Goal: Information Seeking & Learning: Find contact information

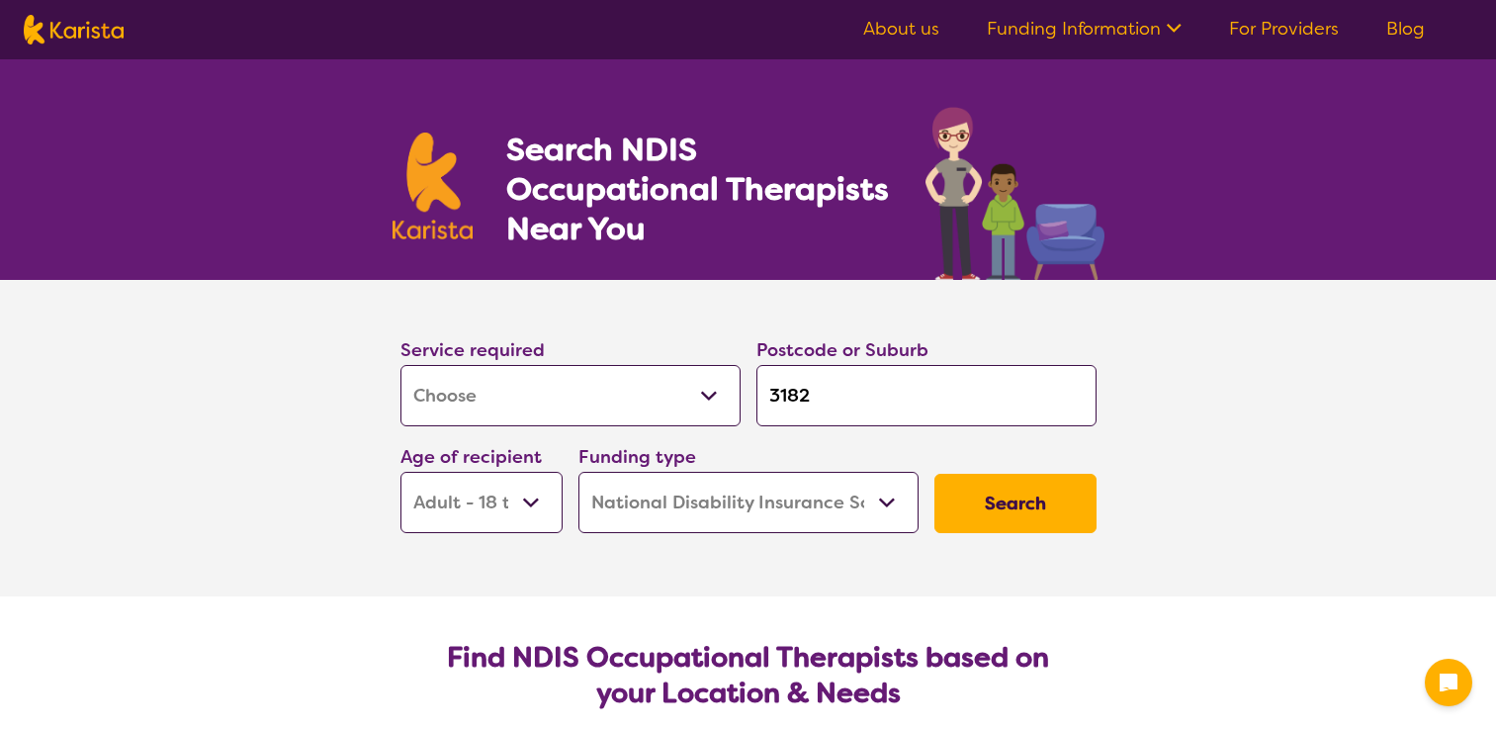
select select "[MEDICAL_DATA]"
select select "AD"
select select "NDIS"
select select "[MEDICAL_DATA]"
select select "AD"
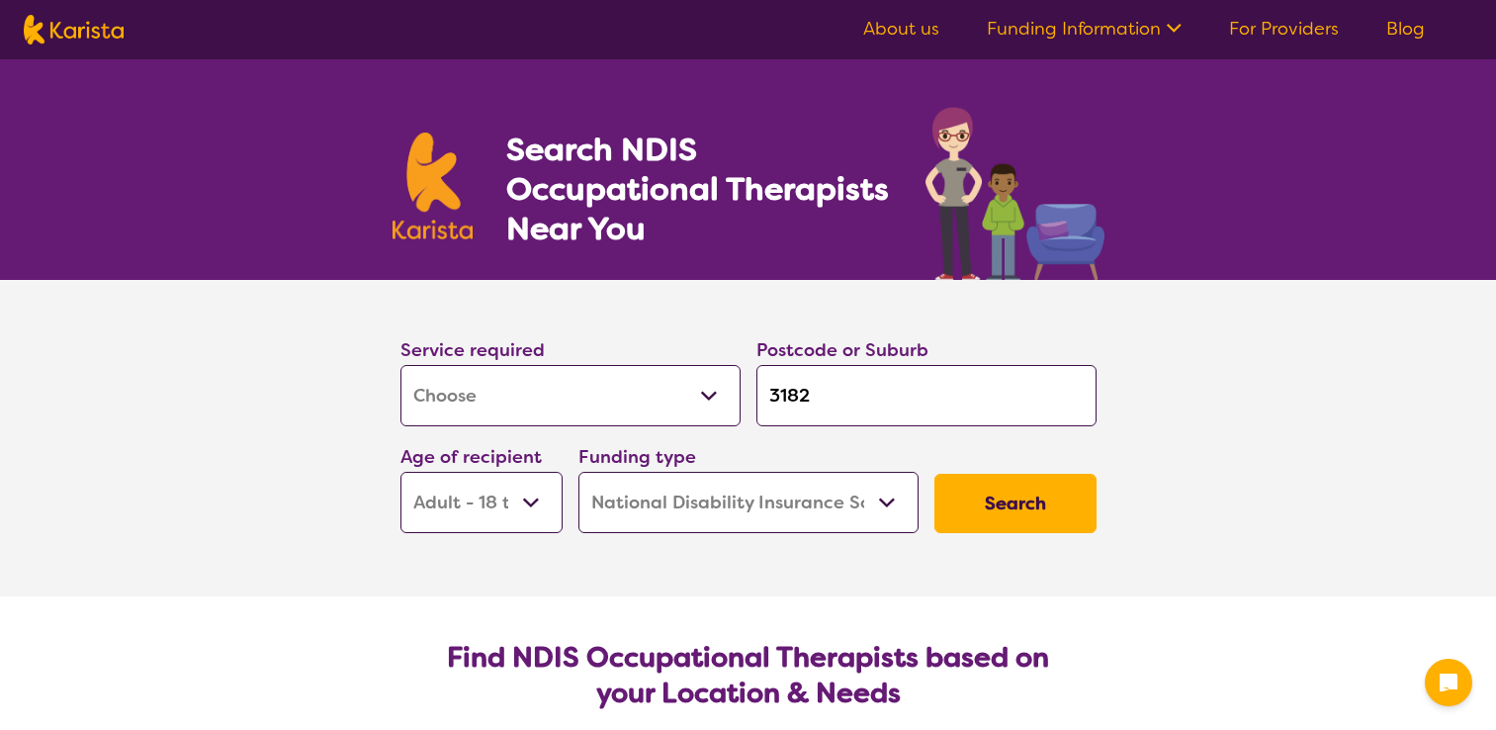
select select "NDIS"
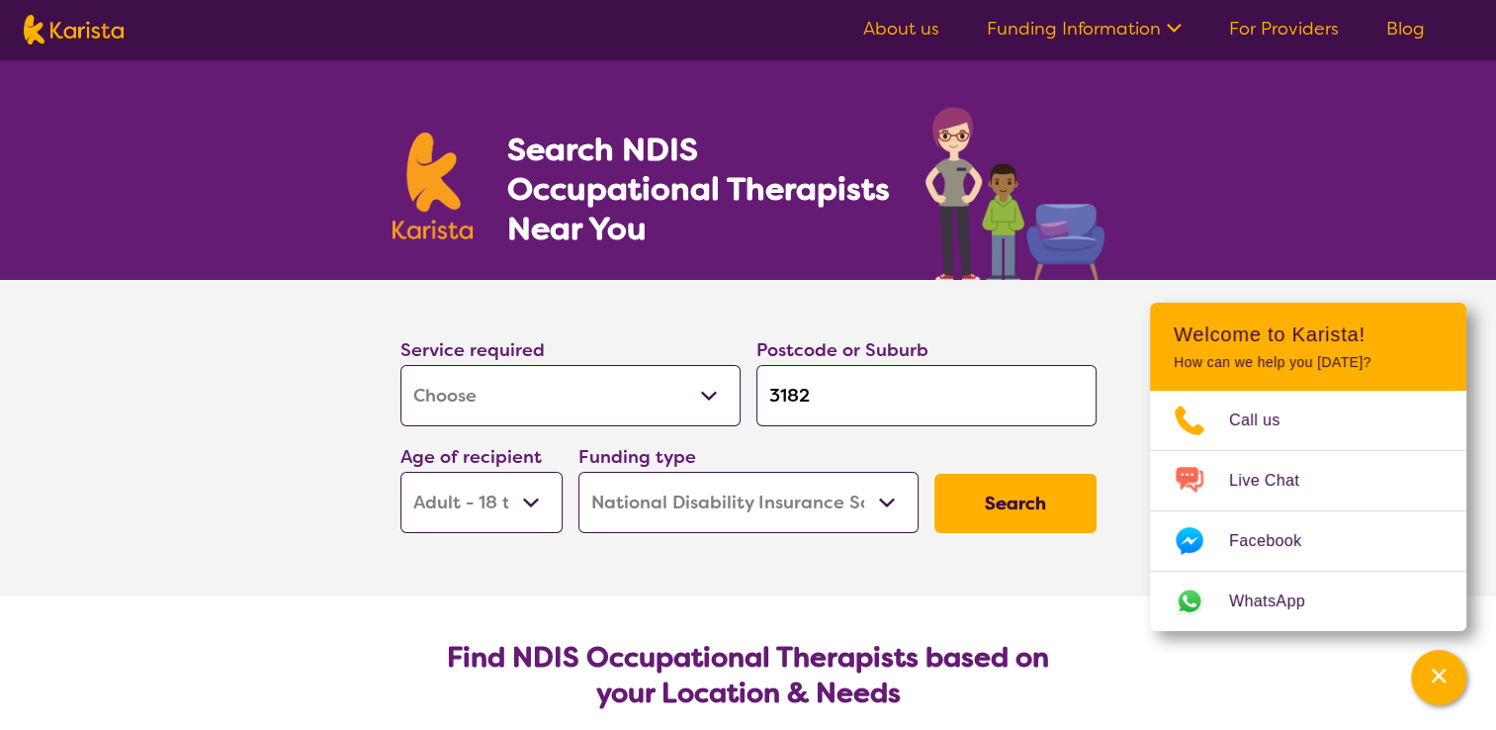
click at [959, 493] on button "Search" at bounding box center [1015, 503] width 162 height 59
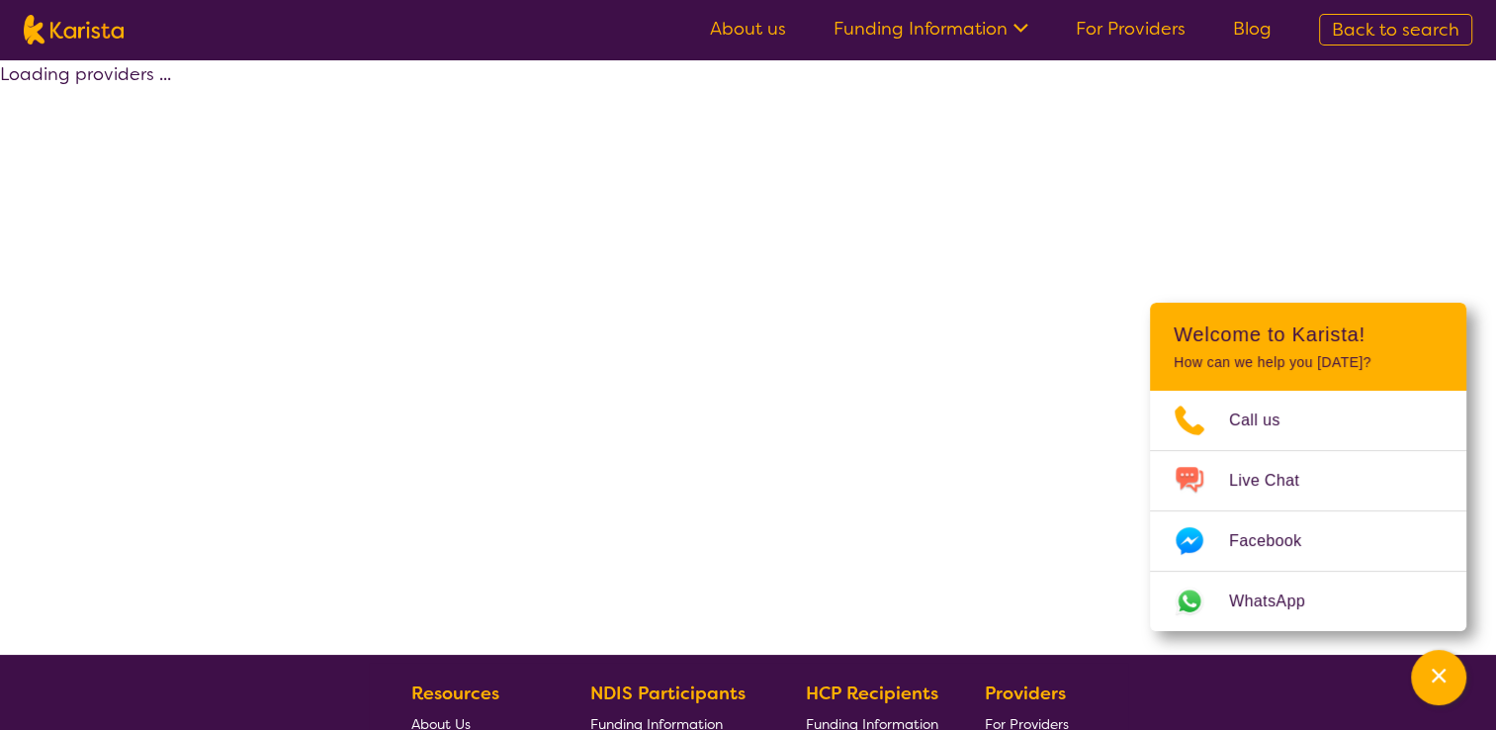
select select "by_score"
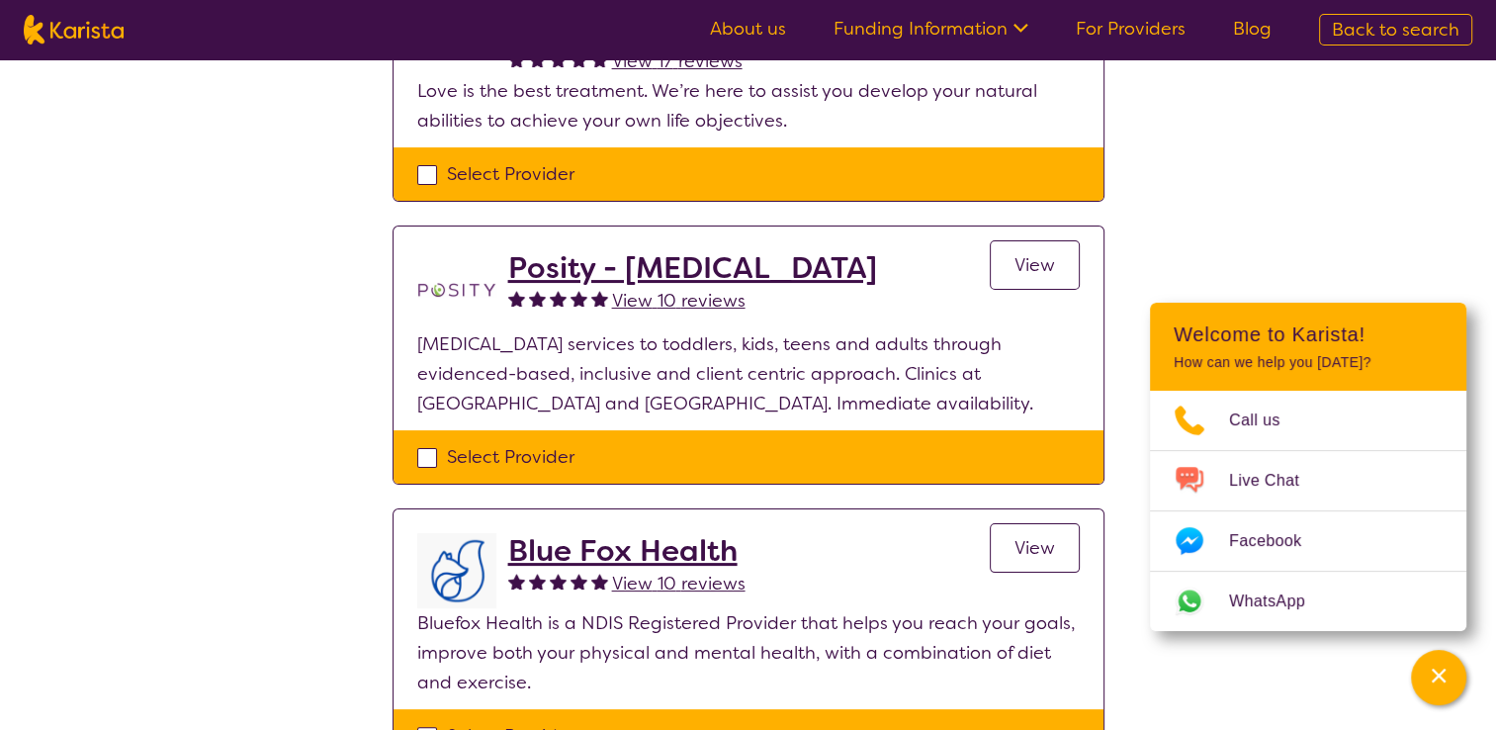
scroll to position [158, 0]
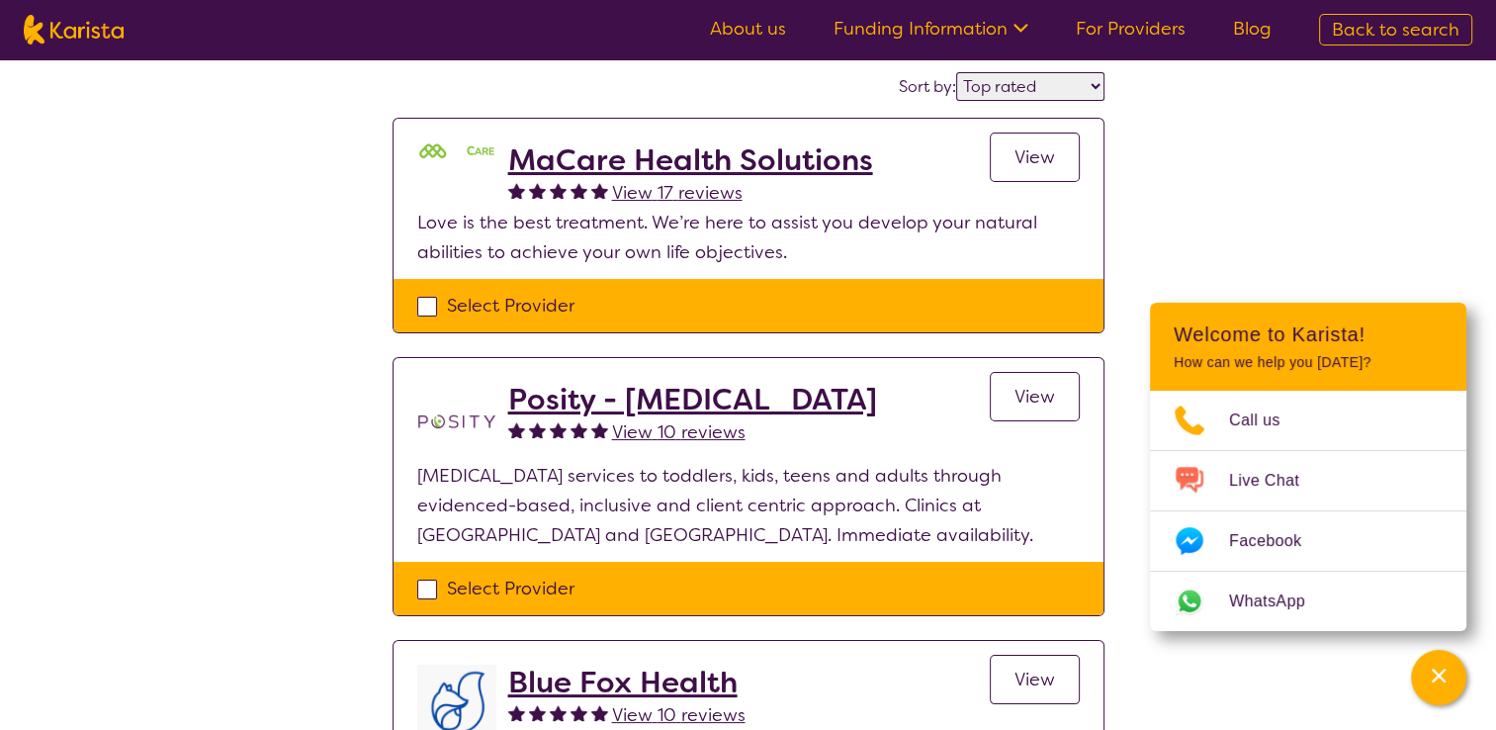
click at [727, 400] on h2 "Posity - [MEDICAL_DATA]" at bounding box center [692, 400] width 369 height 36
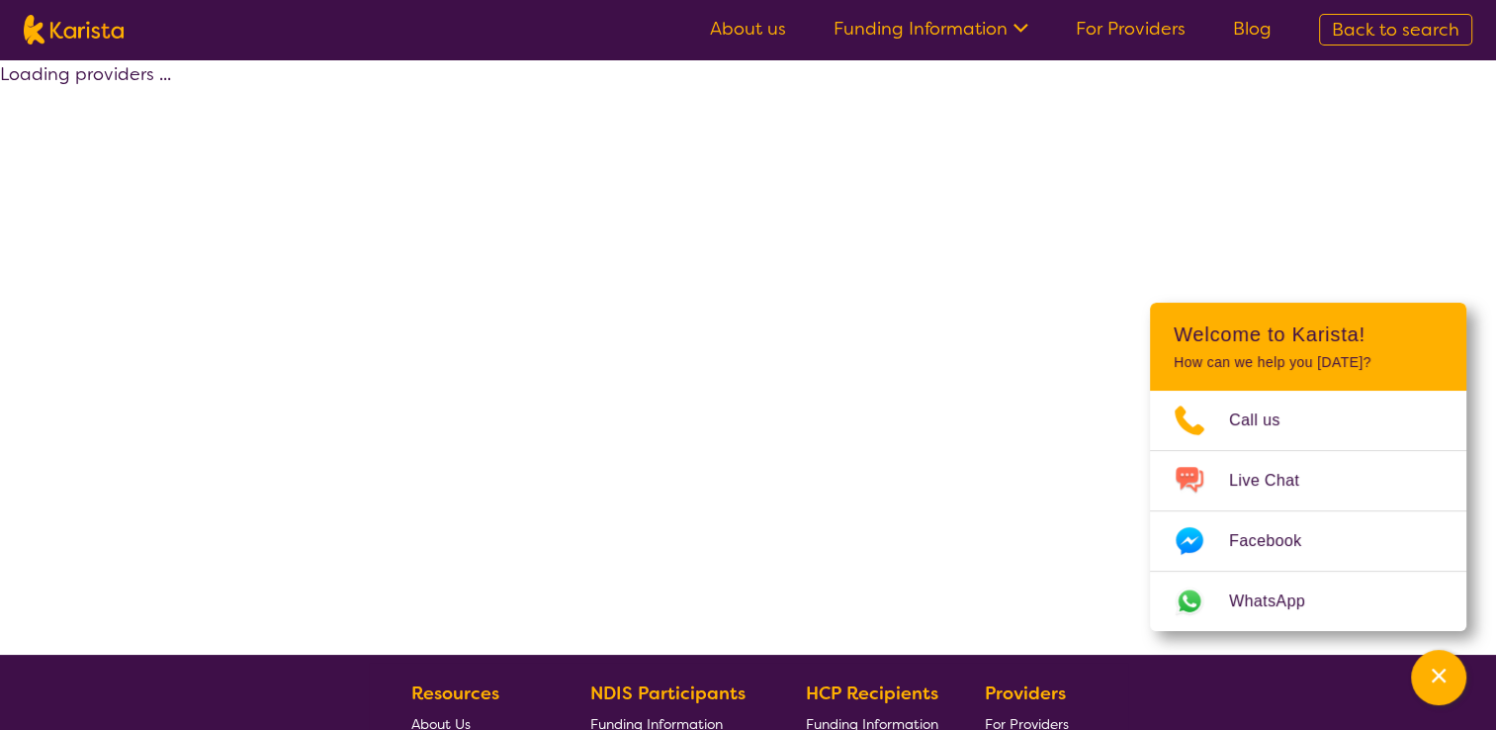
scroll to position [158, 0]
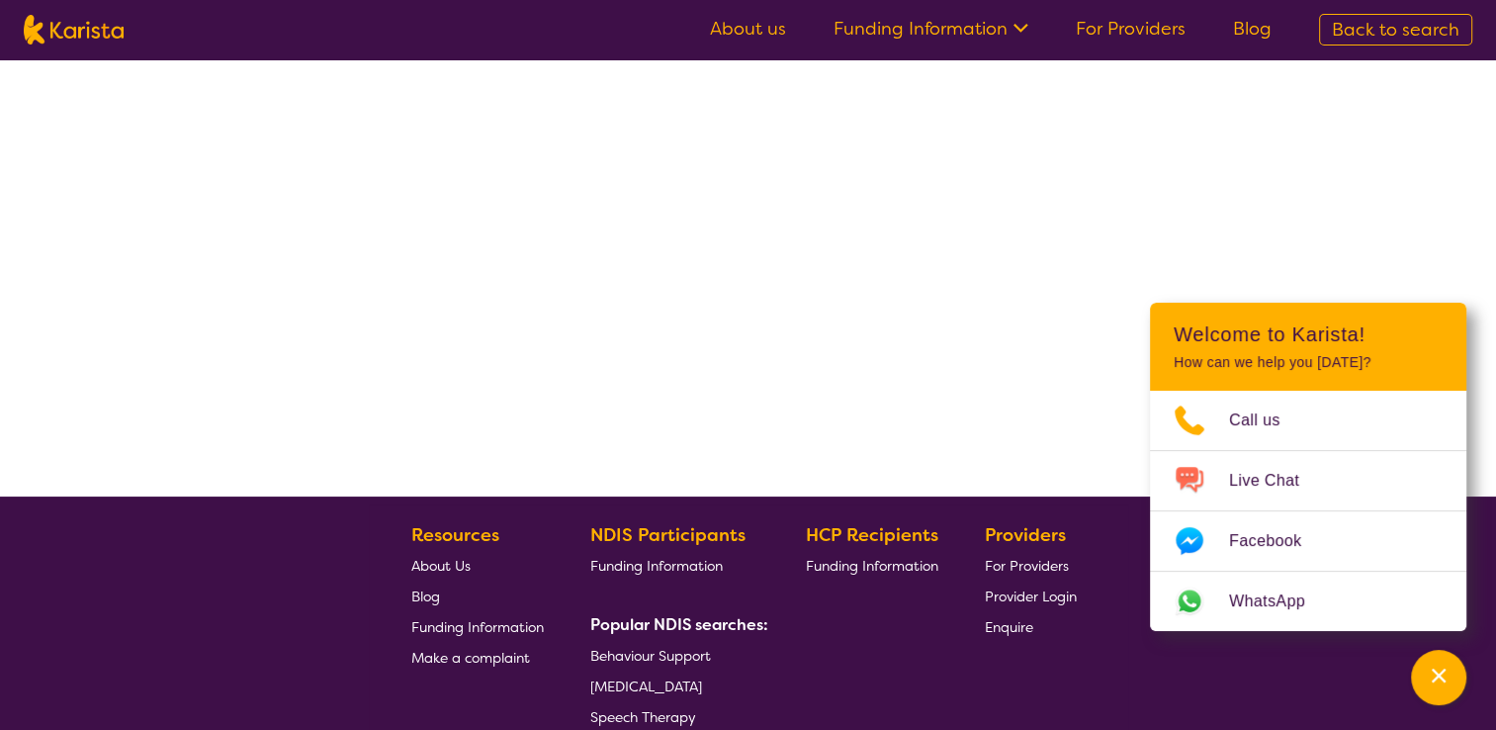
select select "by_score"
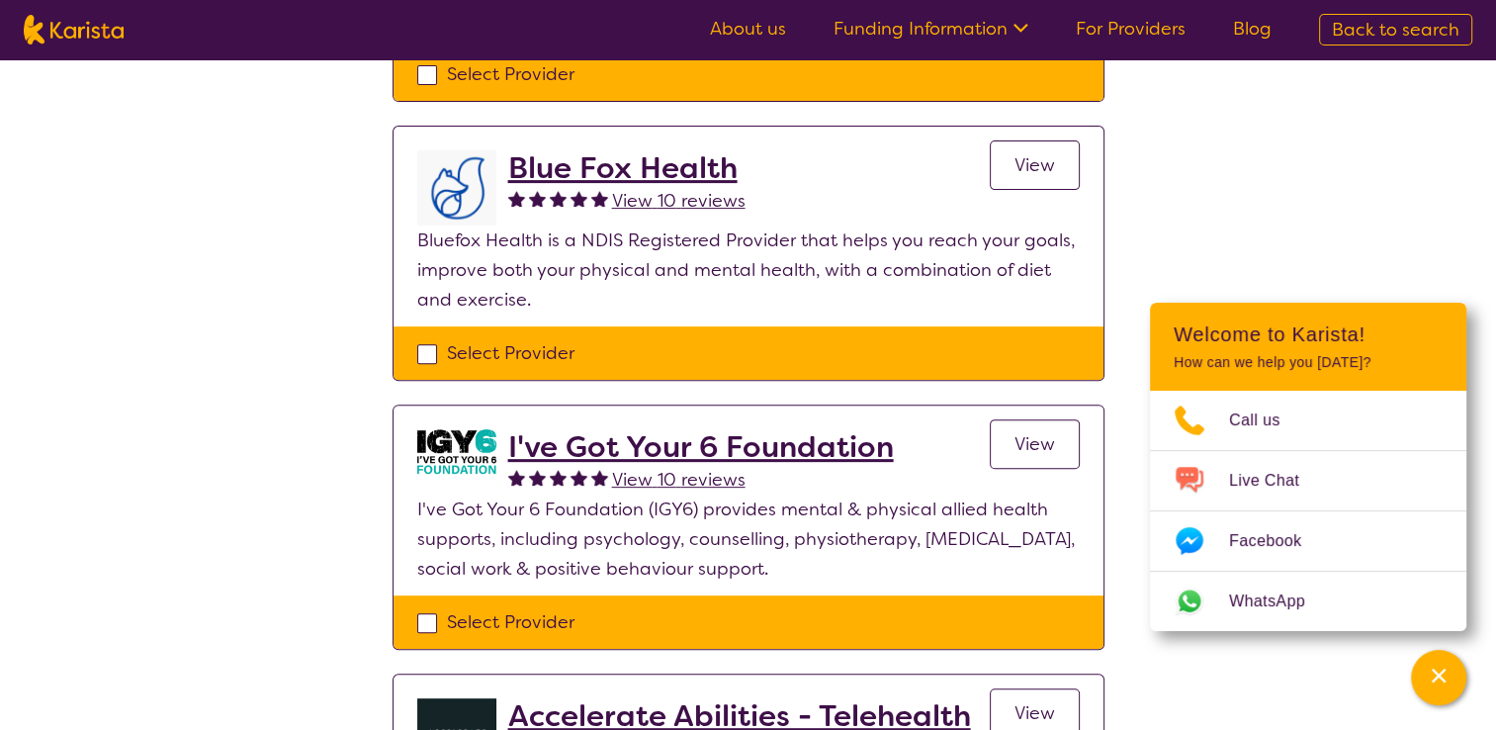
scroll to position [712, 0]
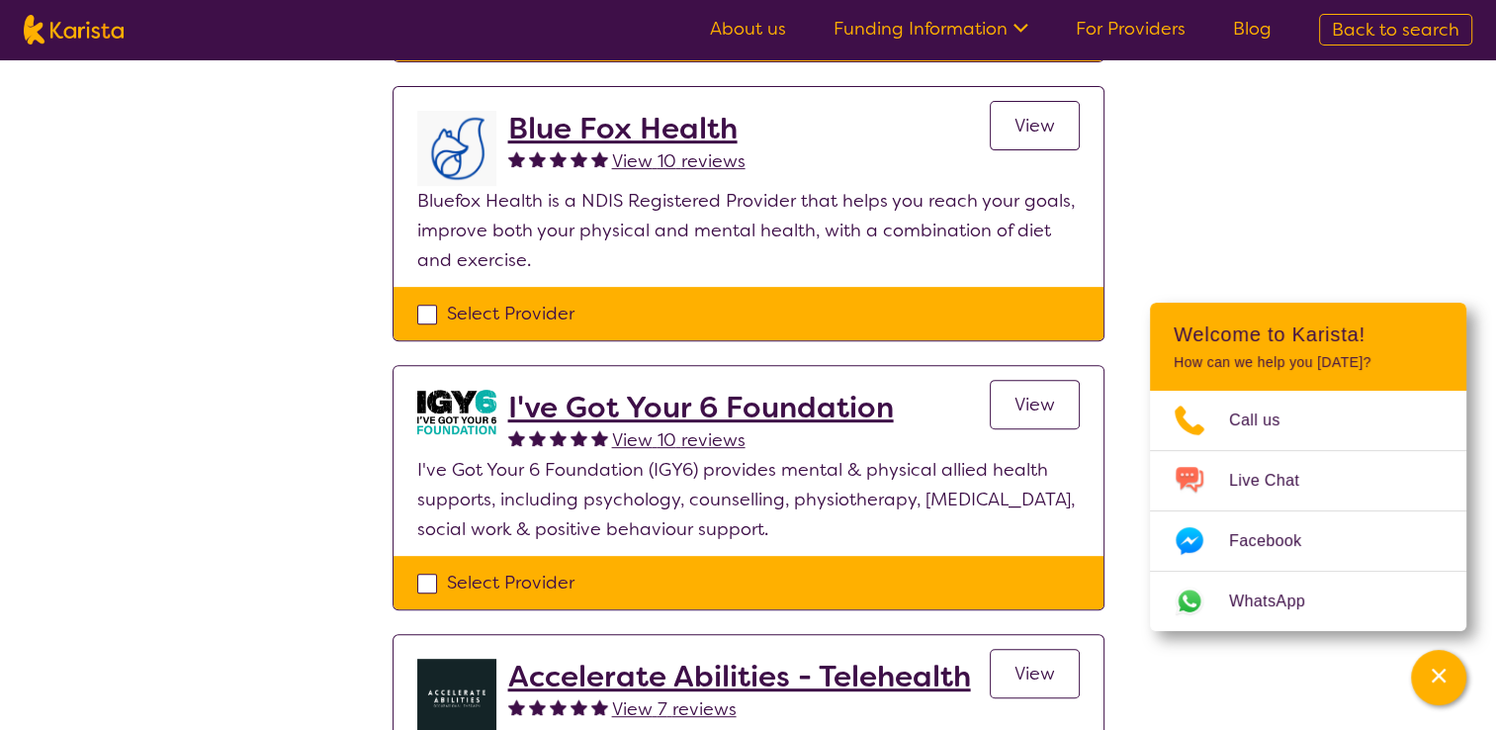
click at [593, 121] on h2 "Blue Fox Health" at bounding box center [626, 129] width 237 height 36
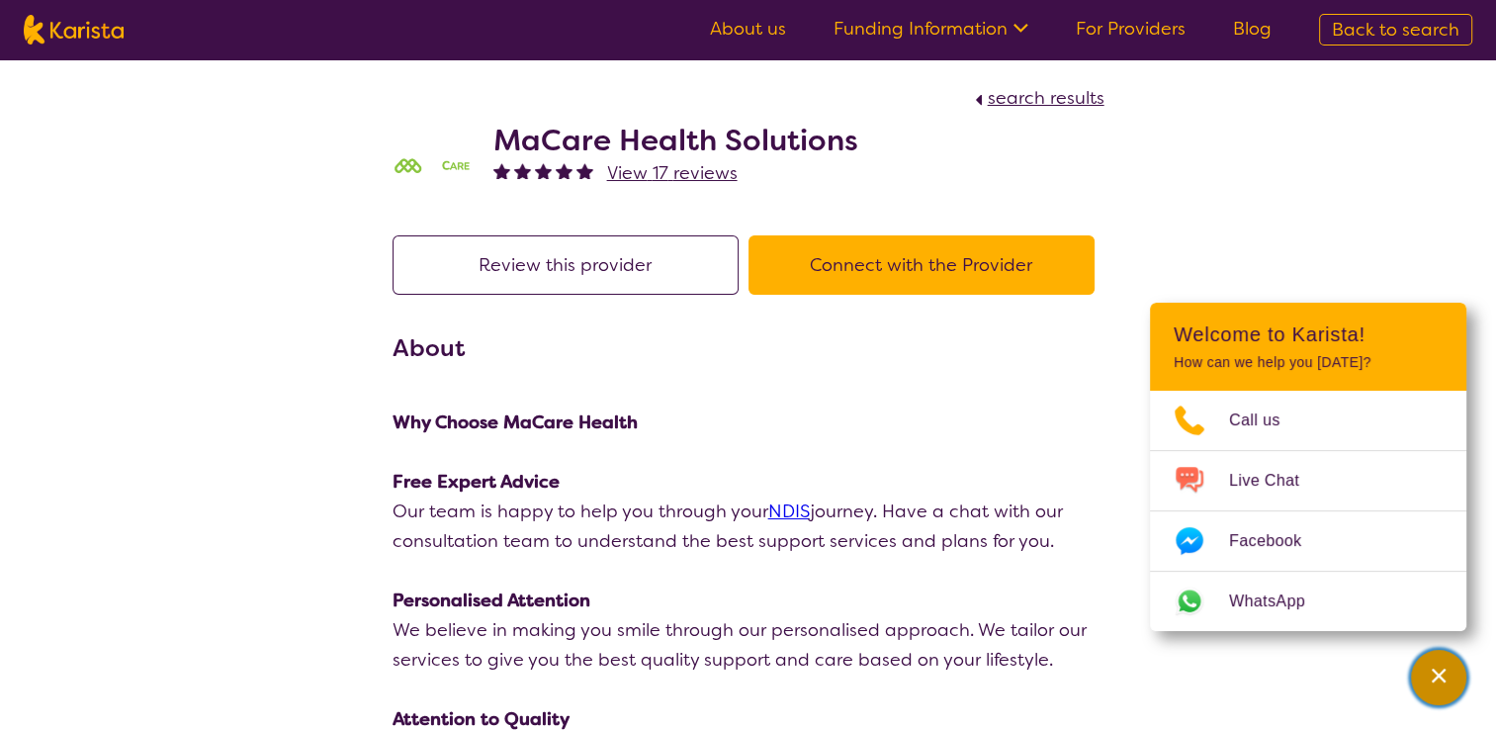
click at [1446, 678] on icon "Channel Menu" at bounding box center [1439, 675] width 20 height 20
